Goal: Task Accomplishment & Management: Complete application form

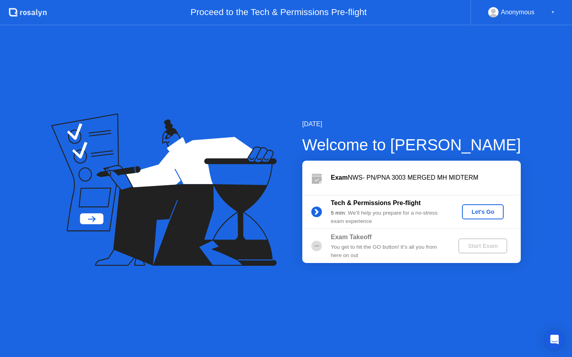
click at [485, 212] on div "Let's Go" at bounding box center [482, 212] width 35 height 6
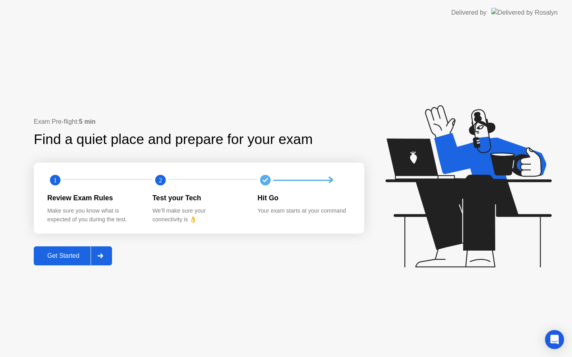
click at [76, 254] on div "Get Started" at bounding box center [63, 255] width 54 height 7
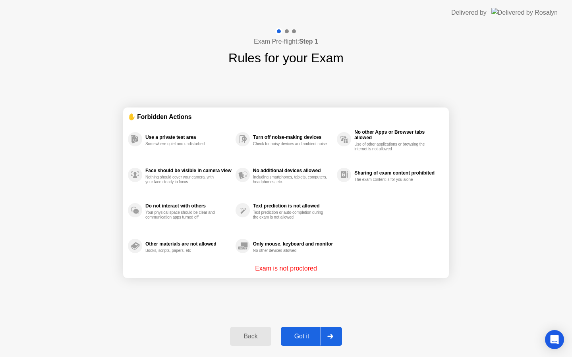
click at [298, 334] on div "Got it" at bounding box center [301, 336] width 37 height 7
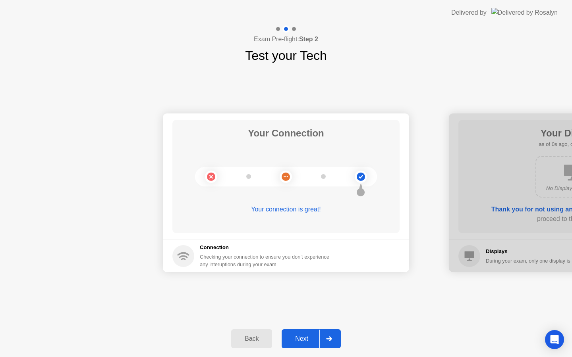
click at [298, 335] on div "Next" at bounding box center [301, 338] width 35 height 7
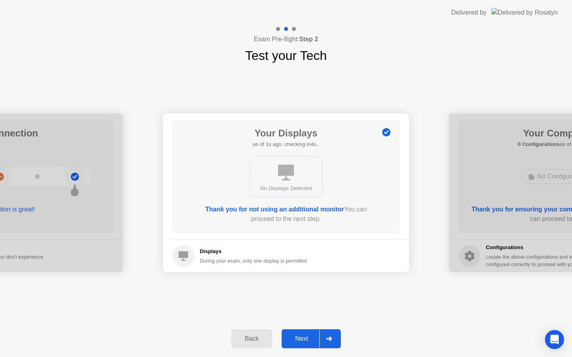
click at [298, 335] on div "Next" at bounding box center [301, 338] width 35 height 7
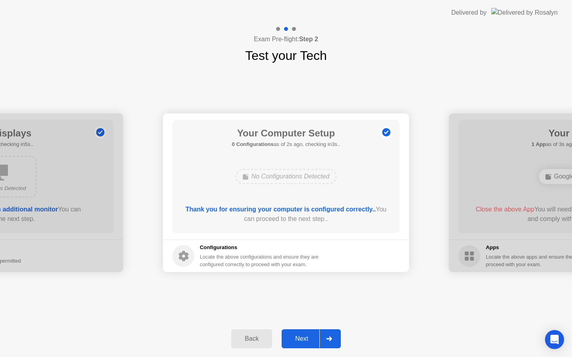
click at [298, 335] on div "Next" at bounding box center [301, 338] width 35 height 7
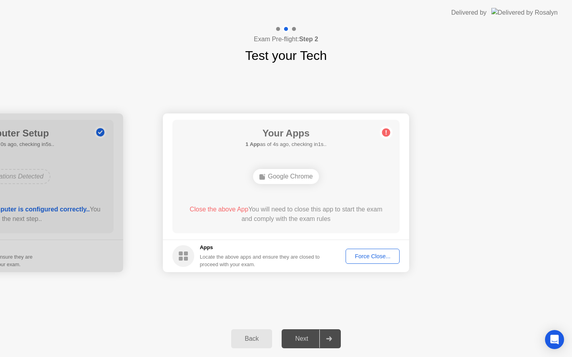
click at [372, 256] on div "Force Close..." at bounding box center [372, 256] width 48 height 6
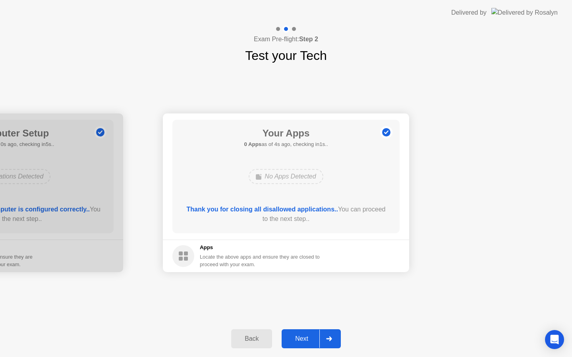
click at [312, 345] on button "Next" at bounding box center [310, 338] width 59 height 19
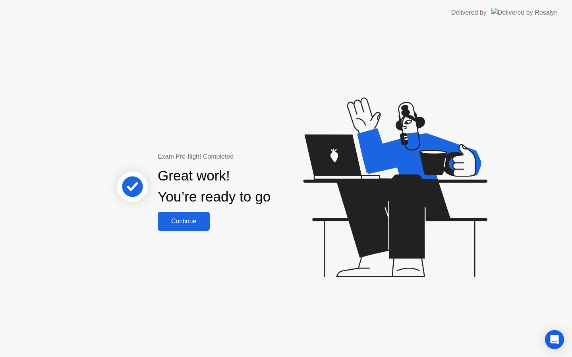
click at [196, 222] on div "Continue" at bounding box center [183, 221] width 47 height 7
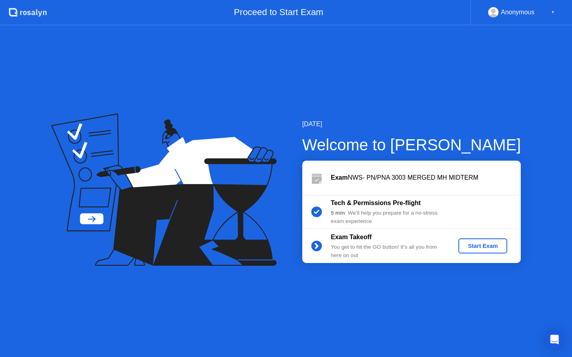
click at [478, 243] on div "Start Exam" at bounding box center [482, 246] width 42 height 6
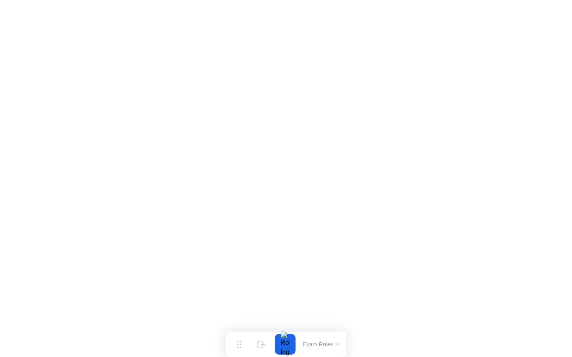
click at [341, 345] on button "Exam Rules" at bounding box center [321, 344] width 42 height 7
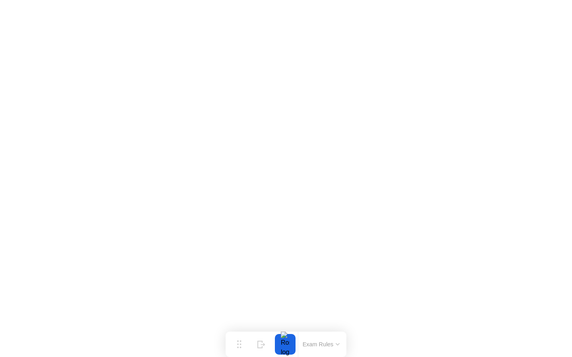
click at [323, 334] on div "Exam Rules" at bounding box center [321, 344] width 46 height 25
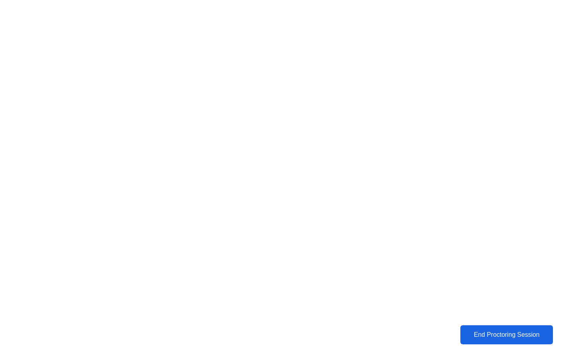
click at [483, 334] on div "End Proctoring Session" at bounding box center [506, 334] width 90 height 7
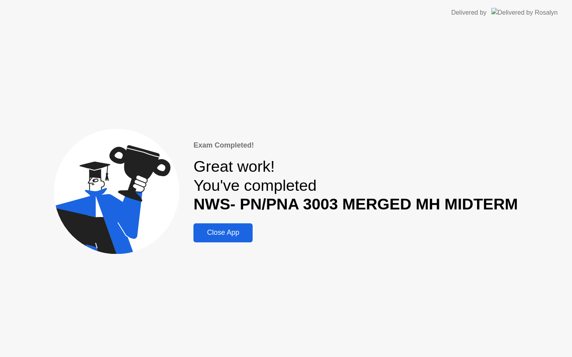
click at [231, 229] on div "Close App" at bounding box center [223, 233] width 54 height 8
